Goal: Transaction & Acquisition: Subscribe to service/newsletter

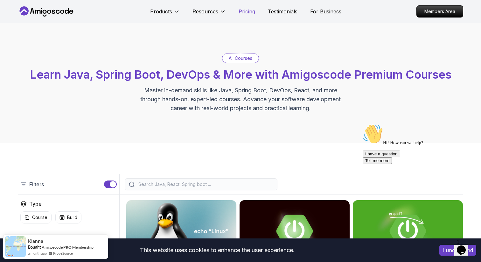
click at [248, 10] on p "Pricing" at bounding box center [246, 12] width 17 height 8
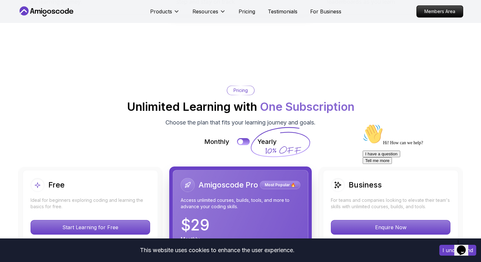
scroll to position [1373, 0]
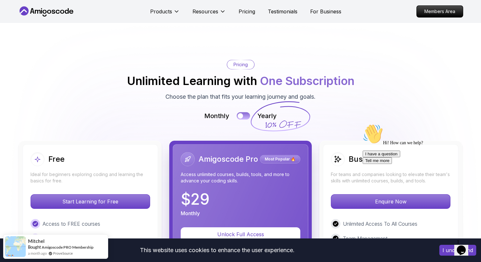
click at [240, 113] on div at bounding box center [239, 115] width 5 height 5
click at [240, 112] on button at bounding box center [242, 115] width 13 height 7
click at [240, 113] on div at bounding box center [239, 115] width 5 height 5
click at [240, 112] on button at bounding box center [242, 115] width 13 height 7
click at [240, 113] on div at bounding box center [239, 115] width 5 height 5
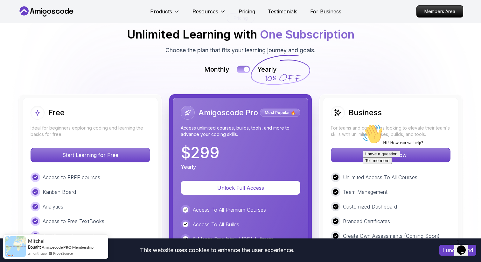
scroll to position [1421, 0]
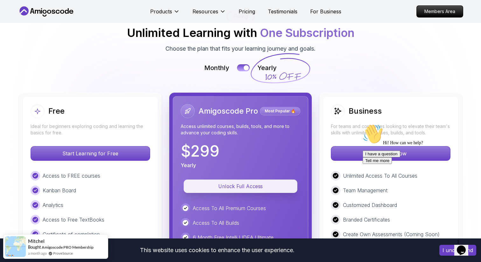
click at [242, 182] on p "Unlock Full Access" at bounding box center [240, 185] width 99 height 7
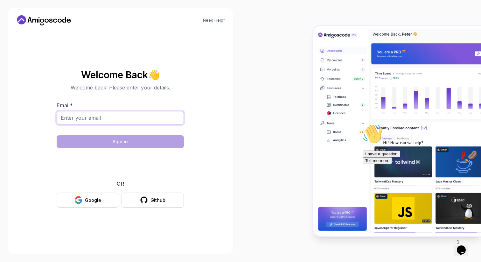
click at [152, 117] on input "Email *" at bounding box center [120, 117] width 127 height 13
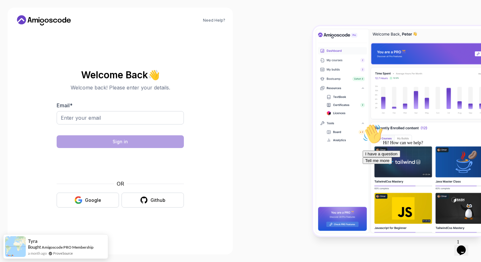
click at [217, 112] on section "Welcome Back 👋 Welcome back! Please enter your details. Email * Sign in OR Goog…" at bounding box center [120, 138] width 210 height 150
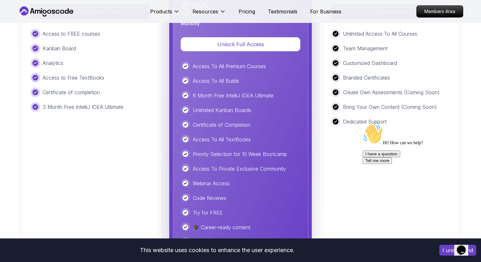
scroll to position [1584, 0]
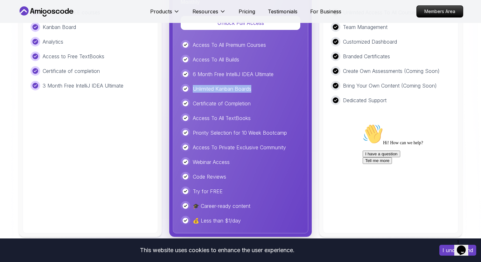
drag, startPoint x: 193, startPoint y: 62, endPoint x: 256, endPoint y: 60, distance: 63.9
click at [257, 84] on div "Unlimited Kanban Boards" at bounding box center [240, 89] width 119 height 10
click at [253, 51] on div at bounding box center [253, 51] width 0 height 0
click at [255, 84] on div "Unlimited Kanban Boards" at bounding box center [240, 89] width 119 height 10
drag, startPoint x: 194, startPoint y: 77, endPoint x: 270, endPoint y: 77, distance: 75.3
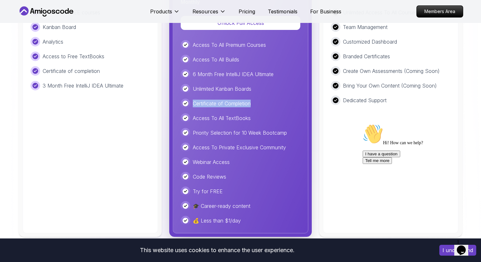
click at [270, 99] on div "Certificate of Completion" at bounding box center [240, 104] width 119 height 10
click at [265, 65] on div at bounding box center [265, 65] width 0 height 0
click at [242, 99] on p "Certificate of Completion" at bounding box center [222, 103] width 58 height 8
drag, startPoint x: 193, startPoint y: 92, endPoint x: 266, endPoint y: 96, distance: 73.3
click at [266, 96] on div "Access To All Premium Courses Access To All Builds 6 Month Free IntelliJ IDEA U…" at bounding box center [240, 132] width 119 height 185
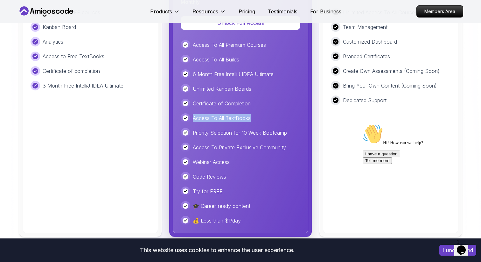
click at [262, 95] on div at bounding box center [262, 95] width 0 height 0
click at [244, 114] on p "Access To All TextBooks" at bounding box center [222, 118] width 58 height 8
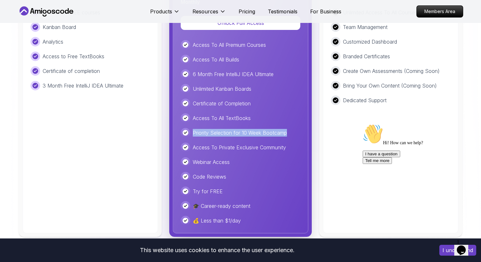
drag, startPoint x: 192, startPoint y: 107, endPoint x: 293, endPoint y: 106, distance: 101.1
click at [293, 128] on div "Priority Selection for 10 Week Bootcamp" at bounding box center [240, 133] width 119 height 10
click at [289, 94] on div at bounding box center [289, 94] width 0 height 0
click at [225, 114] on p "Access To All TextBooks" at bounding box center [222, 118] width 58 height 8
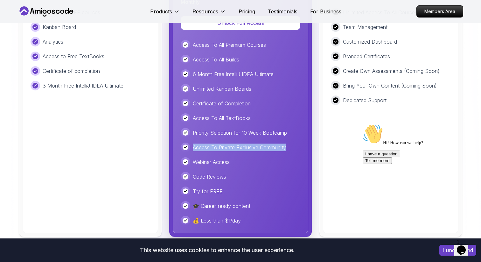
drag, startPoint x: 193, startPoint y: 120, endPoint x: 304, endPoint y: 119, distance: 111.2
click at [304, 119] on div "Amigoscode Pro Most Popular 🔥 Access unlimited courses, builds, tools, and more…" at bounding box center [240, 83] width 135 height 300
click at [300, 109] on div at bounding box center [300, 109] width 0 height 0
click at [236, 129] on p "Priority Selection for 10 Week Bootcamp" at bounding box center [240, 133] width 94 height 8
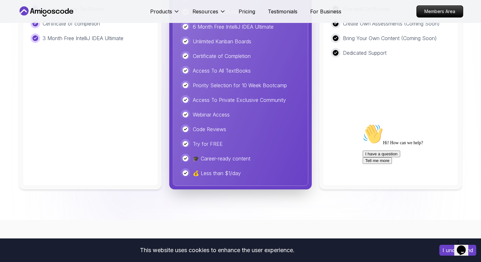
scroll to position [1635, 0]
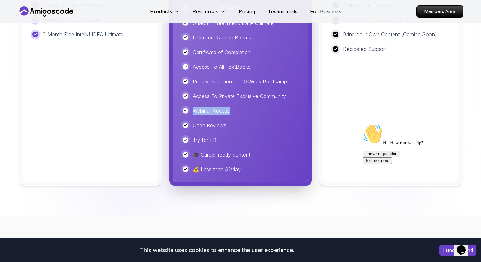
drag, startPoint x: 193, startPoint y: 82, endPoint x: 235, endPoint y: 82, distance: 42.0
click at [235, 106] on div "Webinar Access" at bounding box center [240, 111] width 119 height 10
click at [231, 72] on div at bounding box center [231, 72] width 0 height 0
click at [214, 107] on p "Webinar Access" at bounding box center [211, 111] width 37 height 8
drag, startPoint x: 193, startPoint y: 99, endPoint x: 240, endPoint y: 99, distance: 46.7
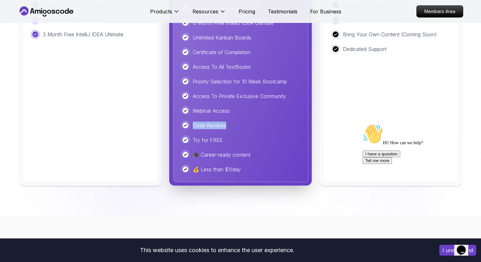
click at [240, 120] on div "Code Reviews" at bounding box center [240, 125] width 119 height 10
click at [236, 87] on div at bounding box center [236, 87] width 0 height 0
click at [208, 121] on p "Code Reviews" at bounding box center [209, 125] width 33 height 8
drag, startPoint x: 194, startPoint y: 114, endPoint x: 227, endPoint y: 113, distance: 33.4
click at [227, 135] on div "Try for FREE" at bounding box center [240, 140] width 119 height 10
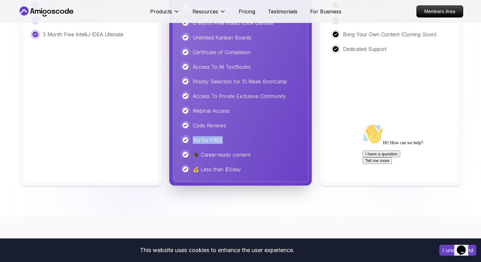
click at [223, 102] on div at bounding box center [223, 102] width 0 height 0
click at [227, 108] on div "Access To All Premium Courses Access To All Builds 6 Month Free IntelliJ IDEA U…" at bounding box center [240, 81] width 119 height 185
drag, startPoint x: 201, startPoint y: 129, endPoint x: 256, endPoint y: 129, distance: 55.6
click at [256, 150] on div "🎓 Career-ready content" at bounding box center [240, 155] width 119 height 10
click at [252, 132] on div at bounding box center [252, 132] width 0 height 0
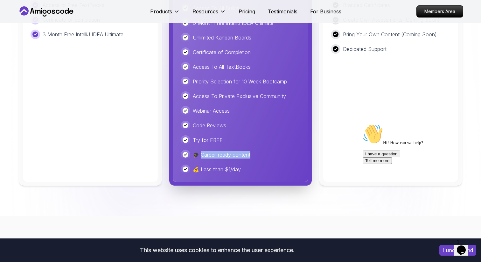
click at [257, 150] on div "🎓 Career-ready content" at bounding box center [240, 155] width 119 height 10
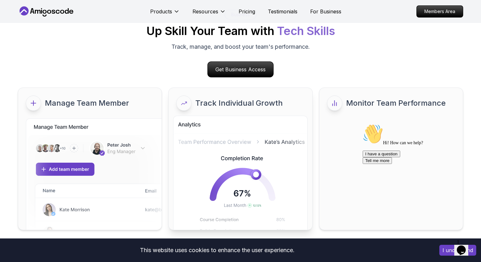
scroll to position [2732, 0]
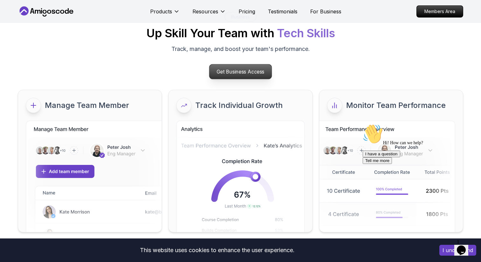
click at [233, 64] on p "Get Business Access" at bounding box center [240, 71] width 62 height 15
